Goal: Task Accomplishment & Management: Use online tool/utility

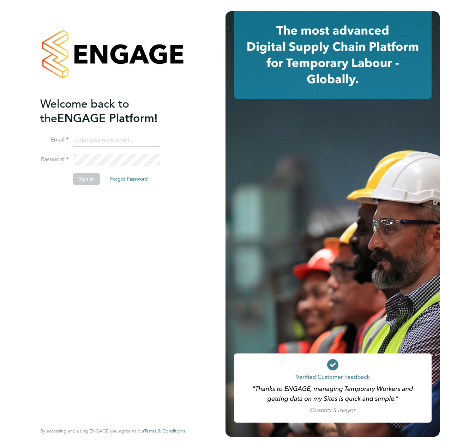
type input "liam.dunienville@vistry.co.uk"
drag, startPoint x: 98, startPoint y: 208, endPoint x: 88, endPoint y: 187, distance: 23.5
click at [97, 204] on div "Welcome back to the ENGAGE Platform! Email liam.dunienville@vistry.co.uk Passwo…" at bounding box center [109, 259] width 138 height 325
click at [80, 177] on button "Sign In" at bounding box center [86, 178] width 27 height 11
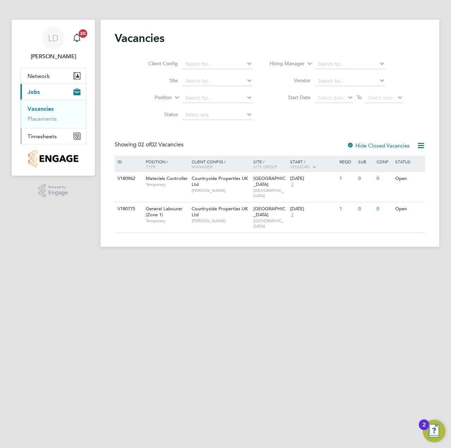
click at [37, 138] on span "Timesheets" at bounding box center [42, 136] width 29 height 7
click at [50, 135] on span "Timesheets" at bounding box center [42, 136] width 29 height 7
click at [52, 126] on link "Timesheets" at bounding box center [42, 124] width 29 height 7
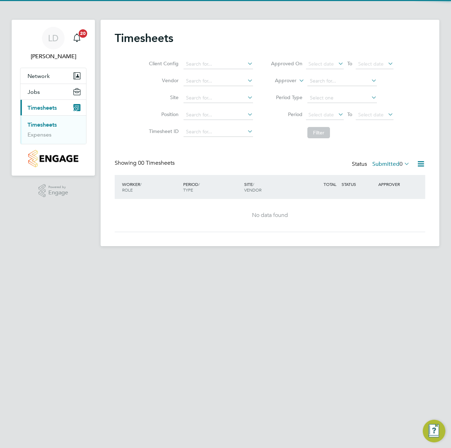
click at [392, 163] on label "Submitted 0" at bounding box center [390, 164] width 37 height 7
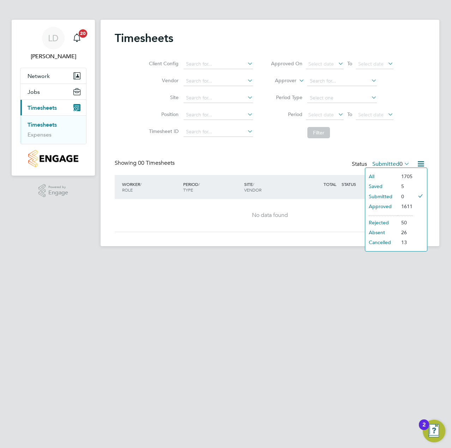
click at [387, 204] on li "Approved" at bounding box center [381, 207] width 32 height 10
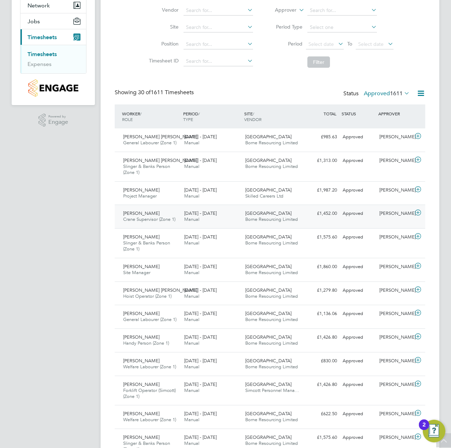
click at [418, 213] on icon at bounding box center [418, 213] width 9 height 6
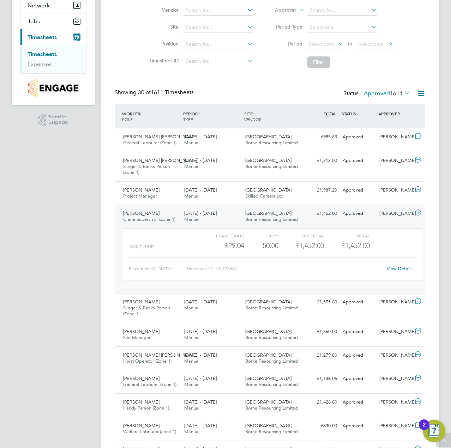
click at [410, 267] on link "View Details" at bounding box center [400, 269] width 26 height 6
